Goal: Book appointment/travel/reservation

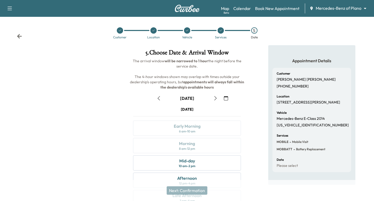
scroll to position [62, 0]
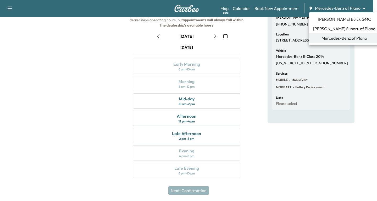
click at [364, 9] on body "Support Log Out Map Beta Calendar Book New Appointment Mercedes-Benz of Plano *…" at bounding box center [188, 38] width 377 height 201
click at [339, 18] on span "[PERSON_NAME] Buick GMC" at bounding box center [344, 19] width 53 height 6
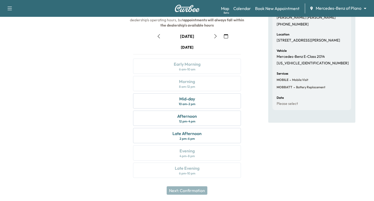
scroll to position [0, 0]
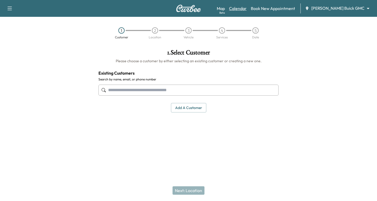
click at [247, 7] on link "Calendar" at bounding box center [238, 8] width 18 height 6
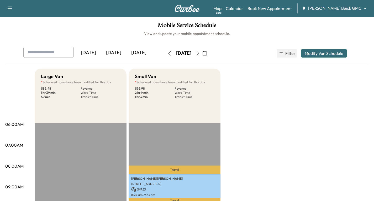
click at [200, 52] on icon "button" at bounding box center [198, 53] width 4 height 4
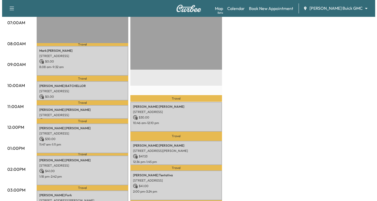
scroll to position [131, 0]
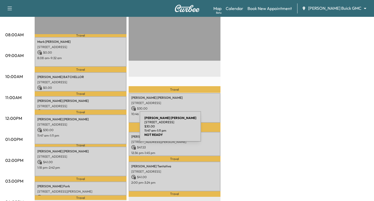
click at [100, 129] on p "$ 30.00" at bounding box center [80, 129] width 87 height 5
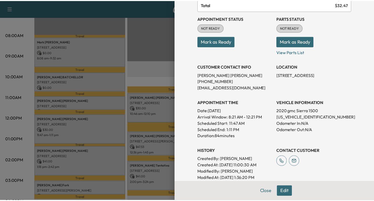
scroll to position [52, 0]
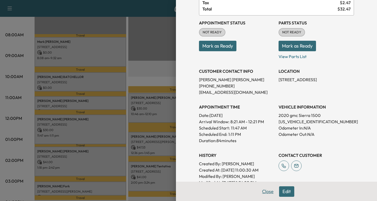
click at [261, 190] on button "Close" at bounding box center [268, 191] width 18 height 10
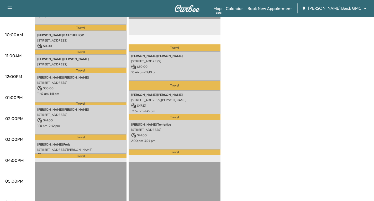
scroll to position [105, 0]
